Goal: Task Accomplishment & Management: Manage account settings

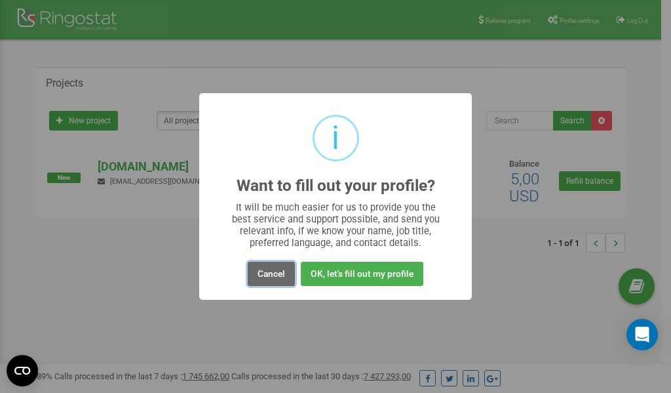
click at [267, 275] on button "Cancel" at bounding box center [271, 274] width 47 height 24
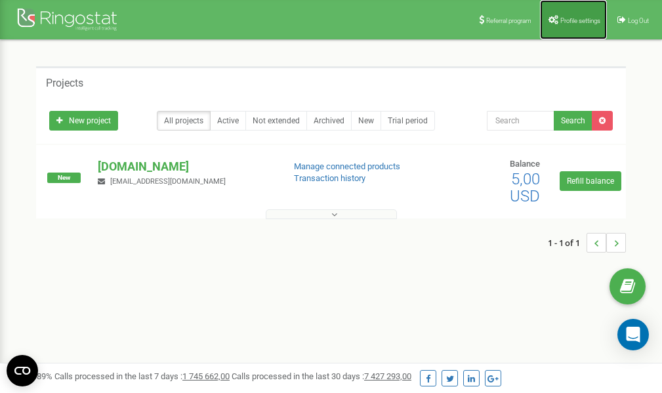
click at [572, 20] on span "Profile settings" at bounding box center [580, 20] width 40 height 7
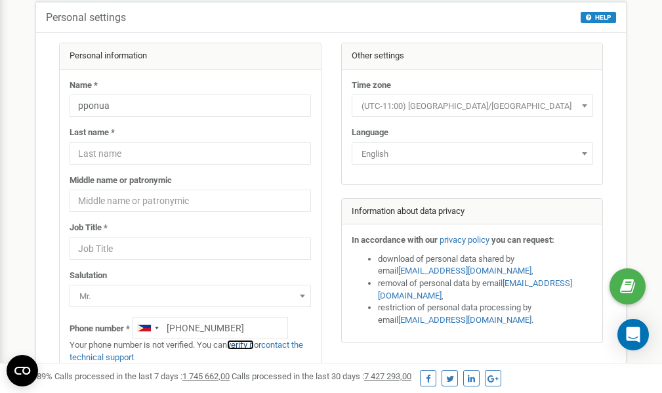
click at [247, 345] on link "verify it" at bounding box center [240, 345] width 27 height 10
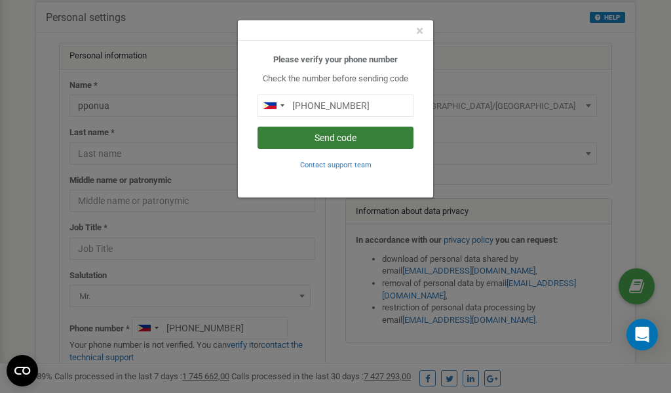
click at [349, 136] on button "Send code" at bounding box center [336, 138] width 156 height 22
